Goal: Transaction & Acquisition: Purchase product/service

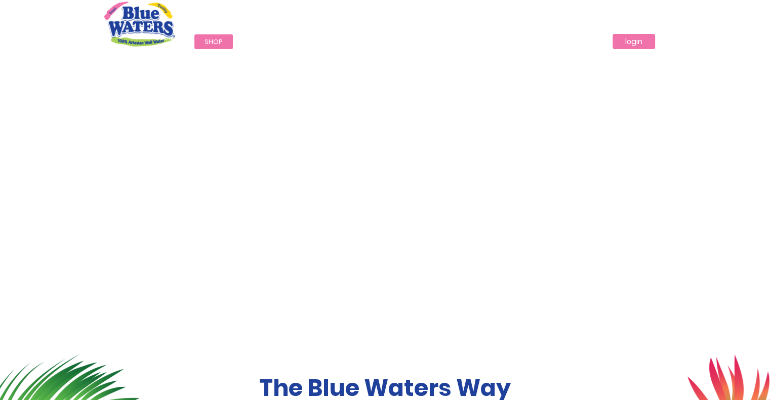
click at [624, 44] on link "login" at bounding box center [634, 41] width 43 height 15
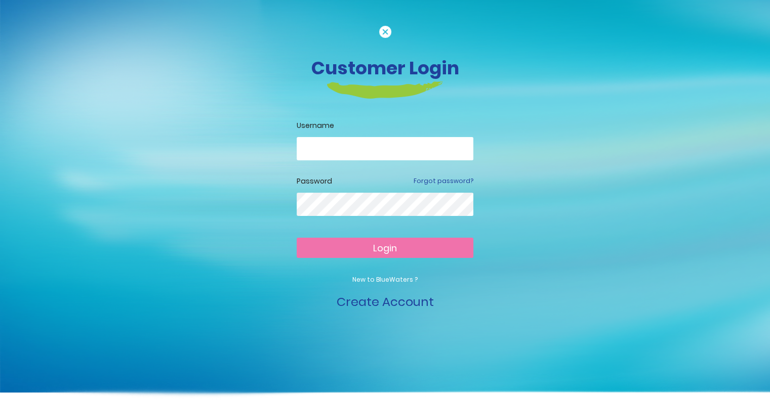
click at [353, 146] on input "email" at bounding box center [385, 148] width 177 height 23
click at [447, 154] on input "email" at bounding box center [385, 148] width 177 height 23
click at [473, 152] on nordpass-icon at bounding box center [473, 147] width 0 height 9
click at [473, 149] on nordpass-icon at bounding box center [473, 147] width 0 height 9
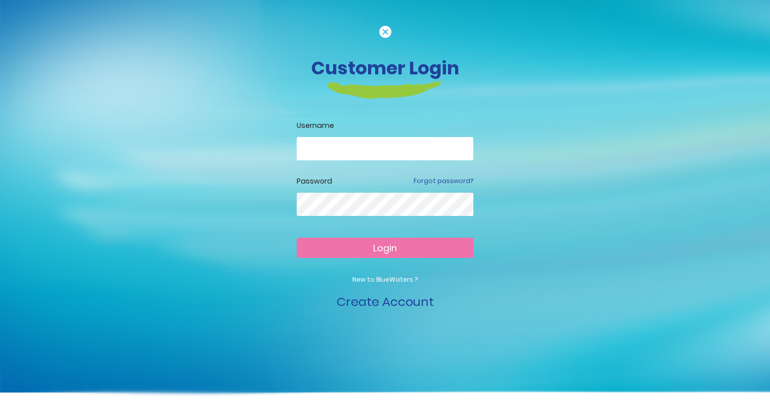
type input "**********"
click at [381, 245] on span "Login" at bounding box center [385, 248] width 24 height 13
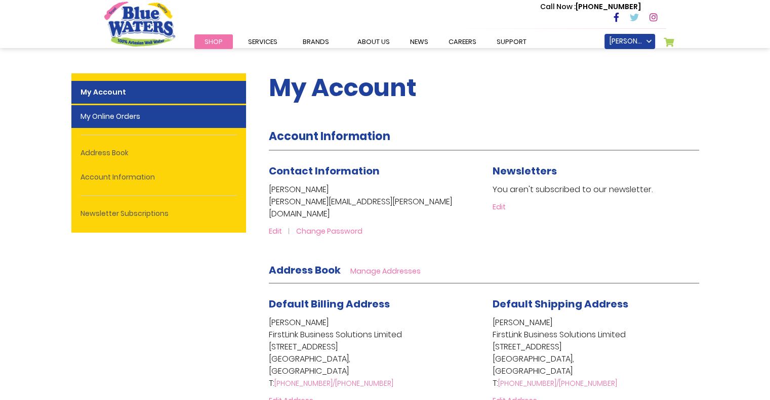
click at [178, 112] on link "My Online Orders" at bounding box center [158, 116] width 175 height 23
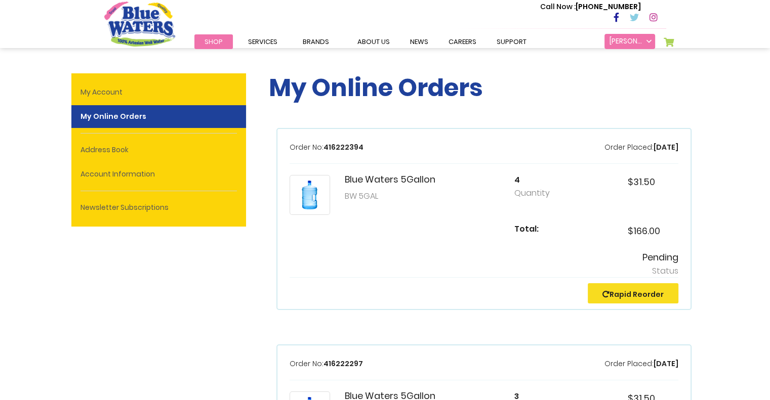
click at [633, 40] on link "[PERSON_NAME]" at bounding box center [629, 41] width 51 height 15
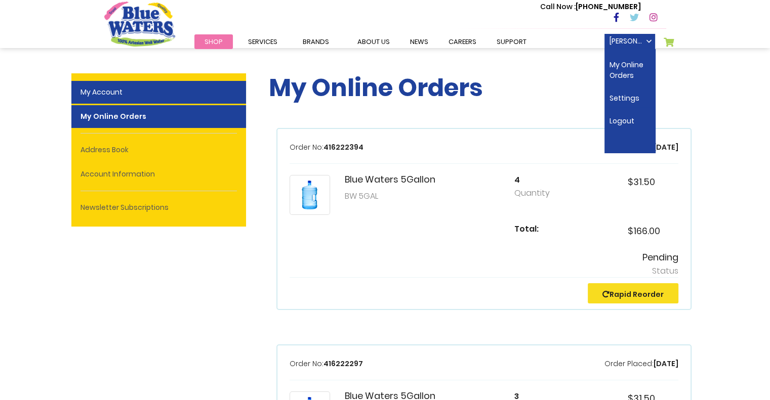
click at [138, 99] on link "My Account" at bounding box center [158, 92] width 175 height 23
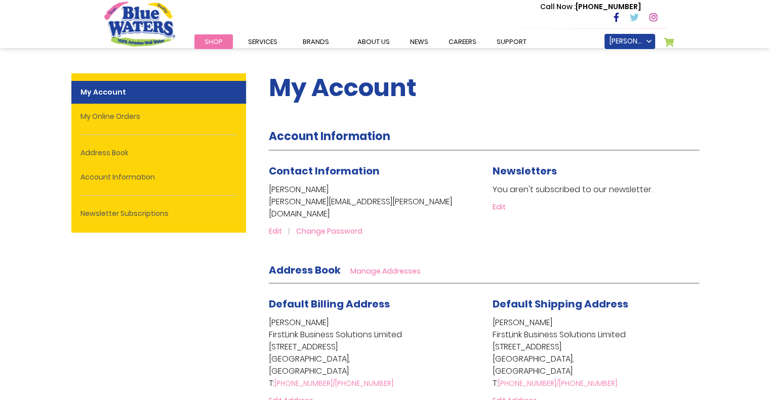
click at [206, 38] on span "Shop" at bounding box center [214, 42] width 18 height 10
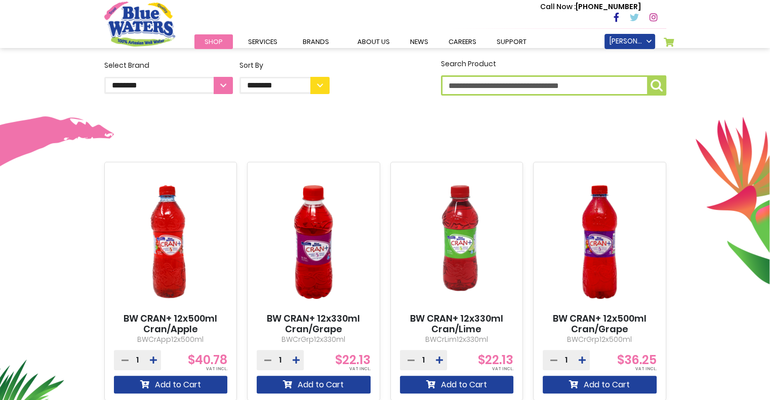
scroll to position [264, 0]
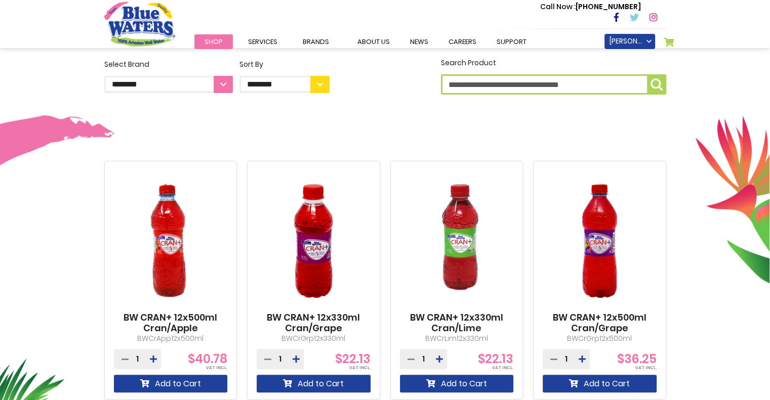
click at [222, 74] on label "**********" at bounding box center [168, 76] width 129 height 34
click at [222, 76] on select "**********" at bounding box center [168, 84] width 129 height 17
click at [223, 79] on select "**********" at bounding box center [168, 84] width 129 height 17
select select "**********"
click at [104, 76] on select "**********" at bounding box center [168, 84] width 129 height 17
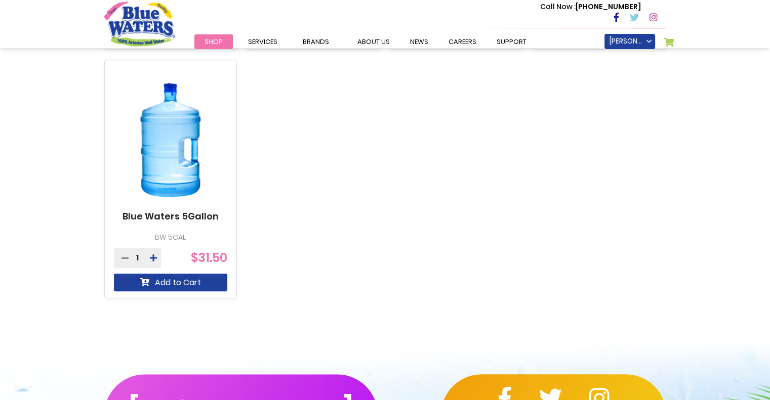
scroll to position [888, 0]
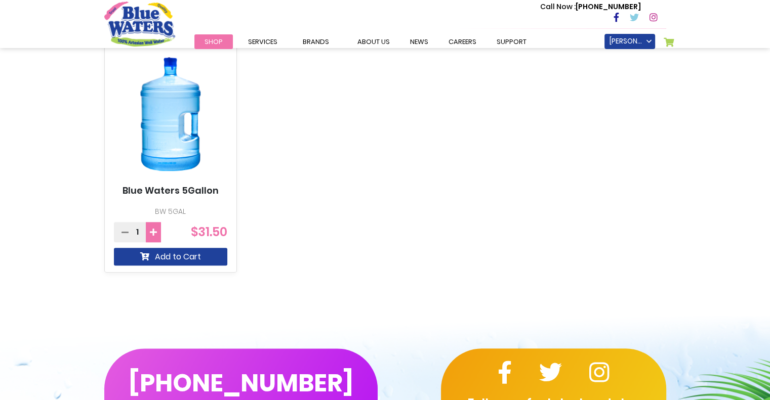
click at [150, 231] on icon at bounding box center [153, 232] width 7 height 8
click at [174, 264] on button "Add to Cart" at bounding box center [171, 257] width 114 height 18
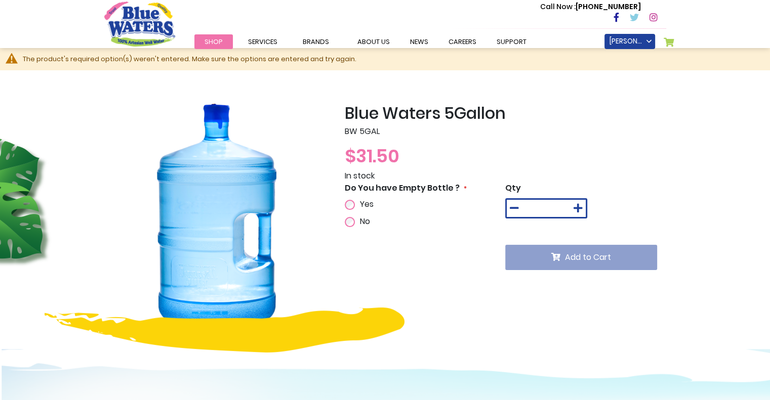
click at [356, 207] on div "Yes" at bounding box center [386, 204] width 82 height 12
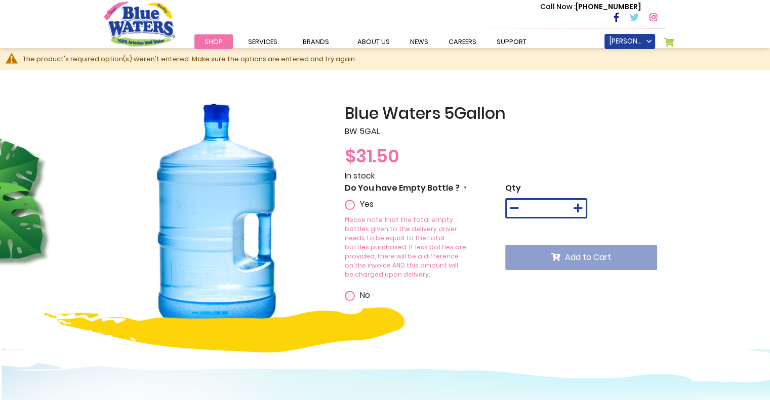
click at [479, 293] on div "Do You have Empty Bottle ? Yes Please note that the total empty bottles given t…" at bounding box center [425, 247] width 161 height 130
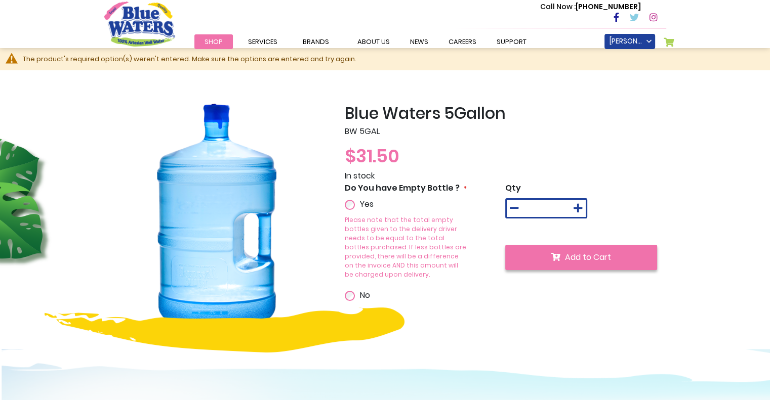
click at [561, 257] on button "Add to Cart" at bounding box center [581, 257] width 152 height 25
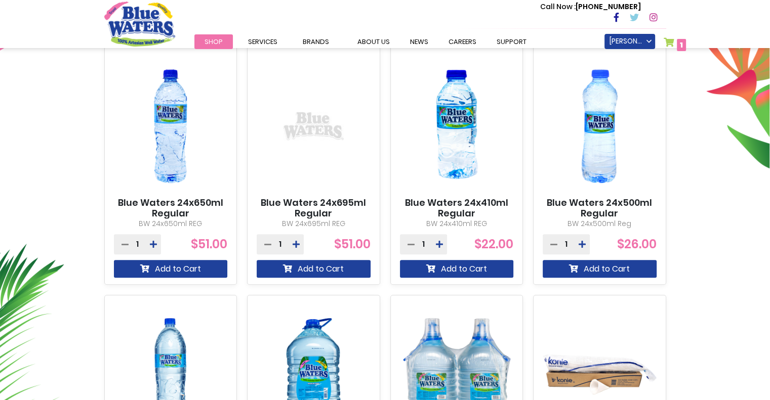
scroll to position [377, 0]
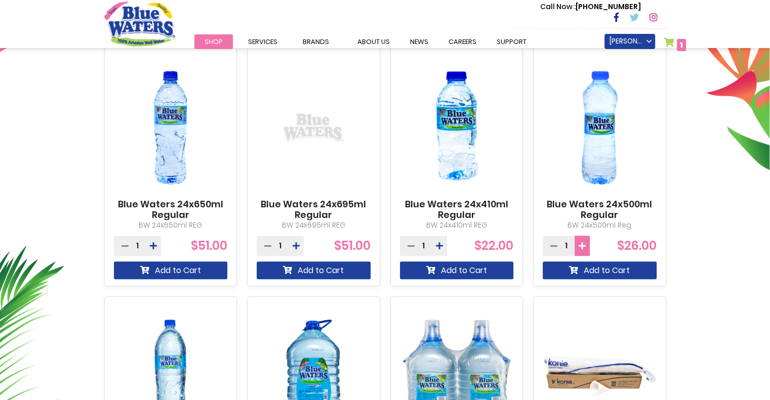
click at [577, 242] on button at bounding box center [582, 246] width 15 height 20
click at [591, 269] on button "Add to Cart" at bounding box center [600, 271] width 114 height 18
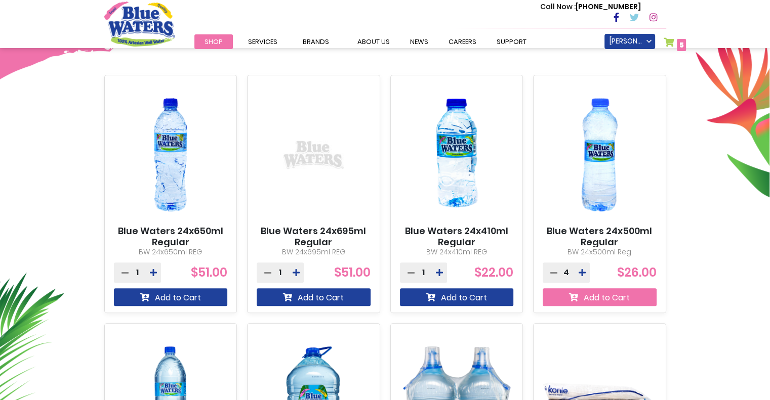
scroll to position [404, 0]
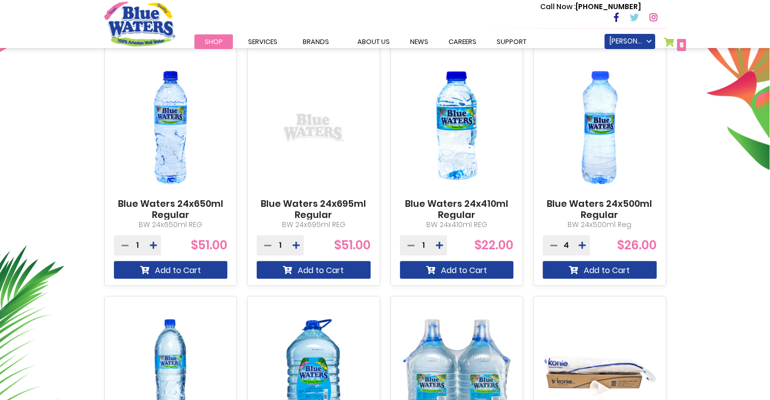
click at [680, 46] on span "5" at bounding box center [681, 45] width 5 height 10
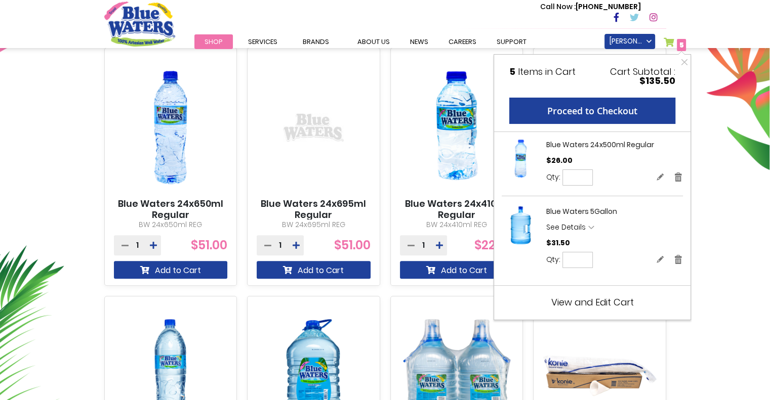
drag, startPoint x: 585, startPoint y: 258, endPoint x: 555, endPoint y: 261, distance: 30.0
click at [555, 261] on div "Qty * Update" at bounding box center [614, 260] width 137 height 16
type input "*"
click at [624, 262] on span "Update" at bounding box center [616, 260] width 23 height 8
click at [610, 305] on span "View and Edit Cart" at bounding box center [592, 302] width 83 height 13
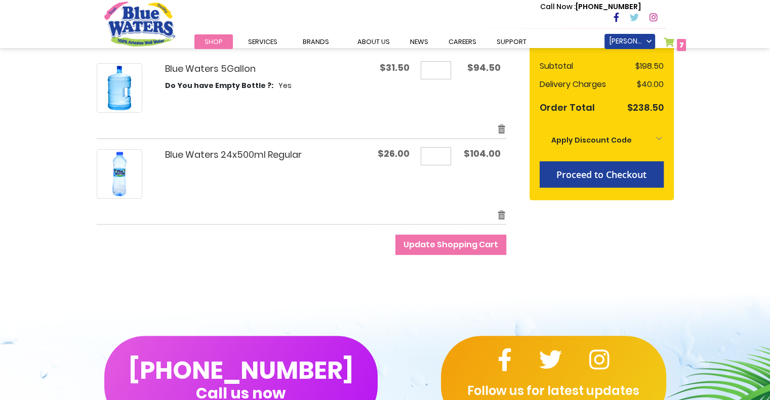
scroll to position [185, 0]
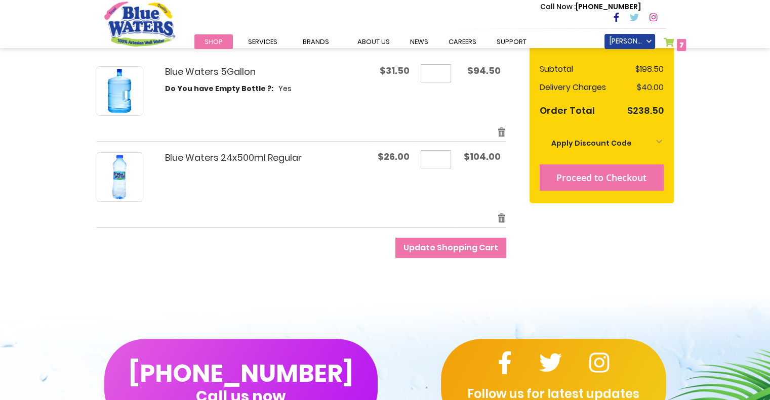
click at [611, 175] on span "Proceed to Checkout" at bounding box center [601, 178] width 90 height 12
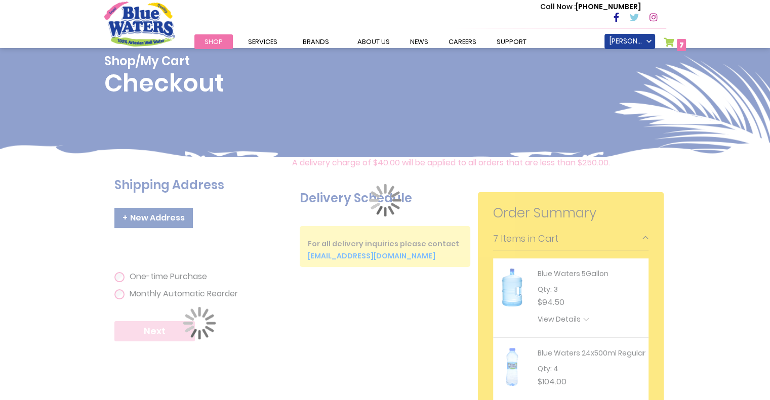
scroll to position [236, 0]
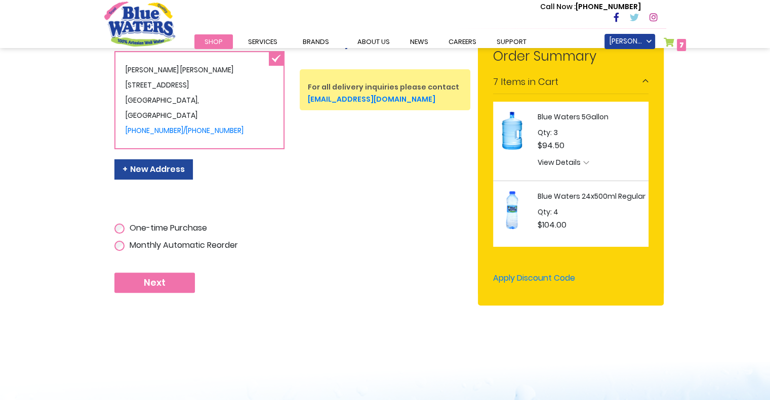
click at [173, 286] on button "Next" at bounding box center [154, 283] width 80 height 20
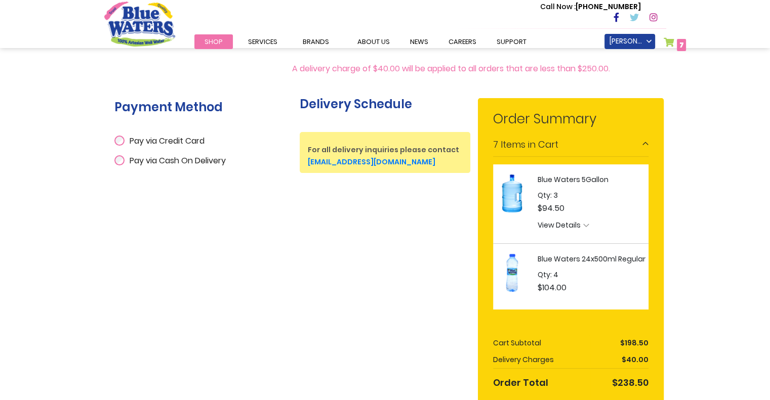
scroll to position [173, 0]
click at [189, 158] on span "Pay via Cash On Delivery" at bounding box center [178, 161] width 96 height 12
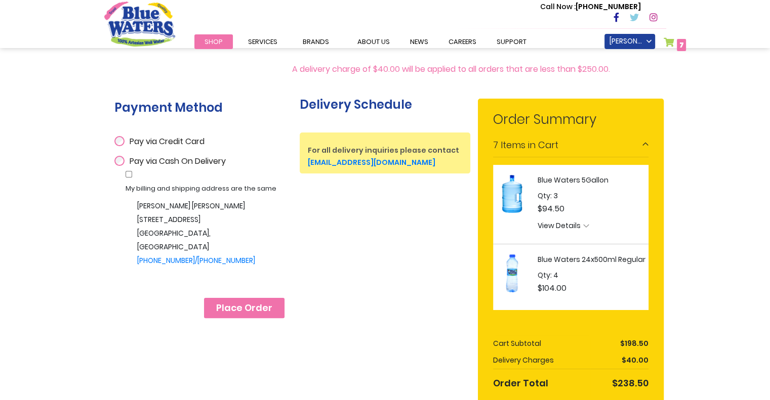
click at [243, 314] on span "Place Order" at bounding box center [244, 308] width 56 height 11
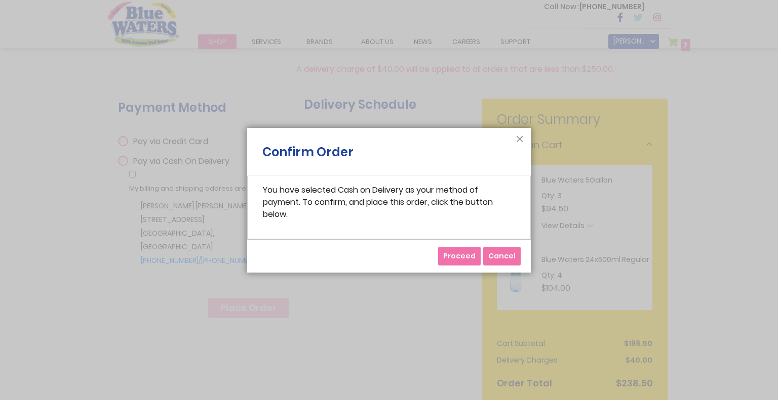
click at [469, 252] on span "Proceed" at bounding box center [459, 256] width 32 height 10
